Goal: Complete application form: Complete application form

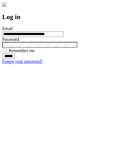
type input "**********"
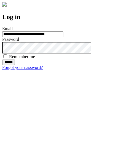
click at [15, 65] on input "******" at bounding box center [8, 63] width 13 height 6
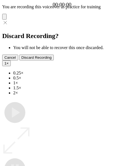
type input "**********"
